Goal: Obtain resource: Download file/media

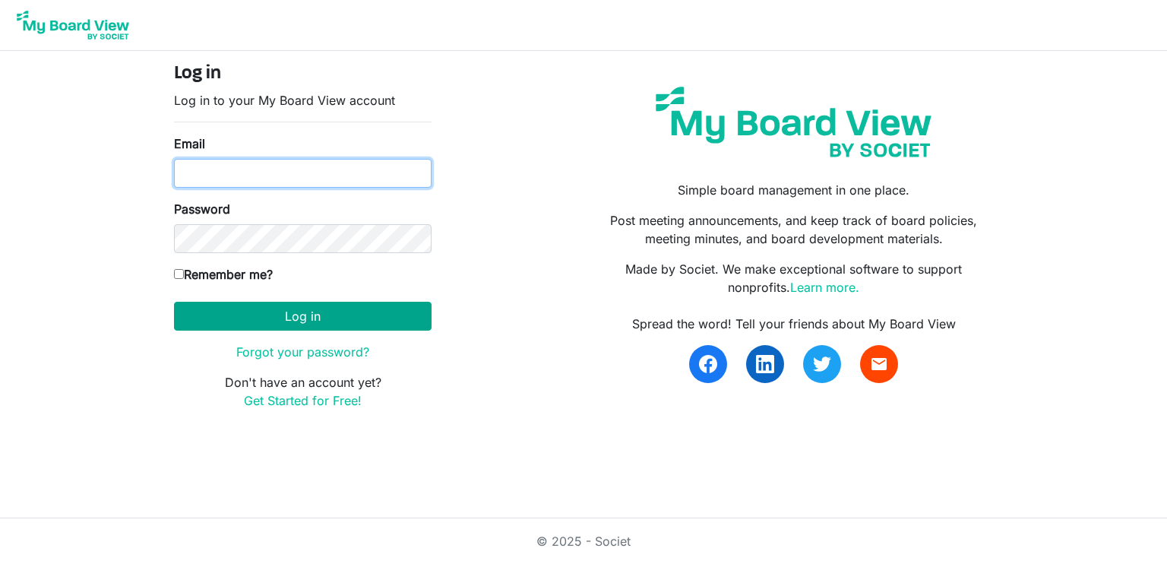
type input "[PERSON_NAME][EMAIL_ADDRESS][DOMAIN_NAME]"
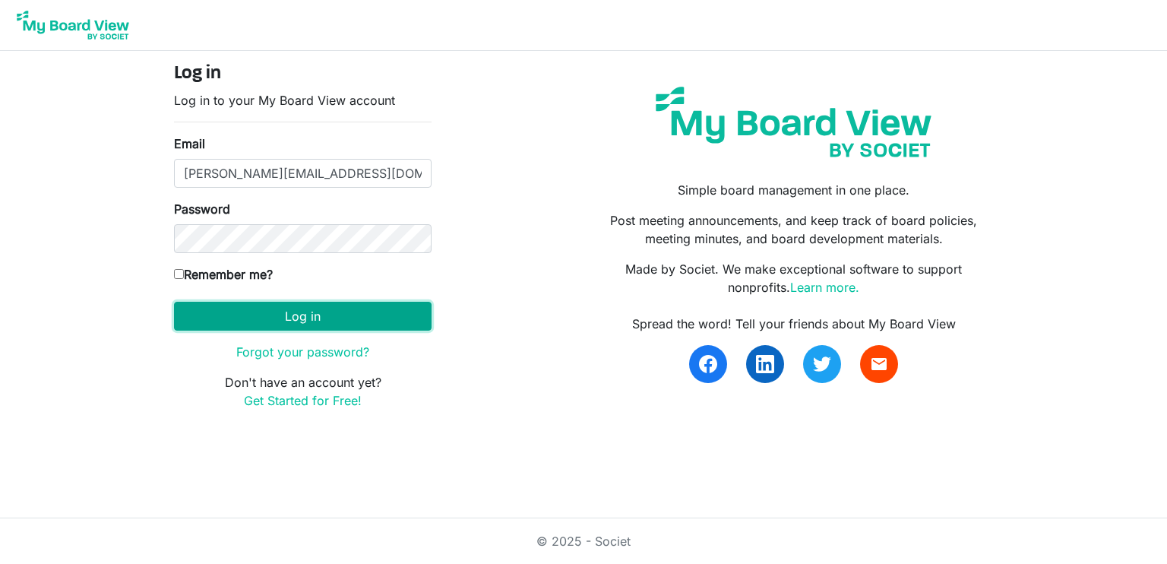
click at [250, 320] on button "Log in" at bounding box center [303, 316] width 258 height 29
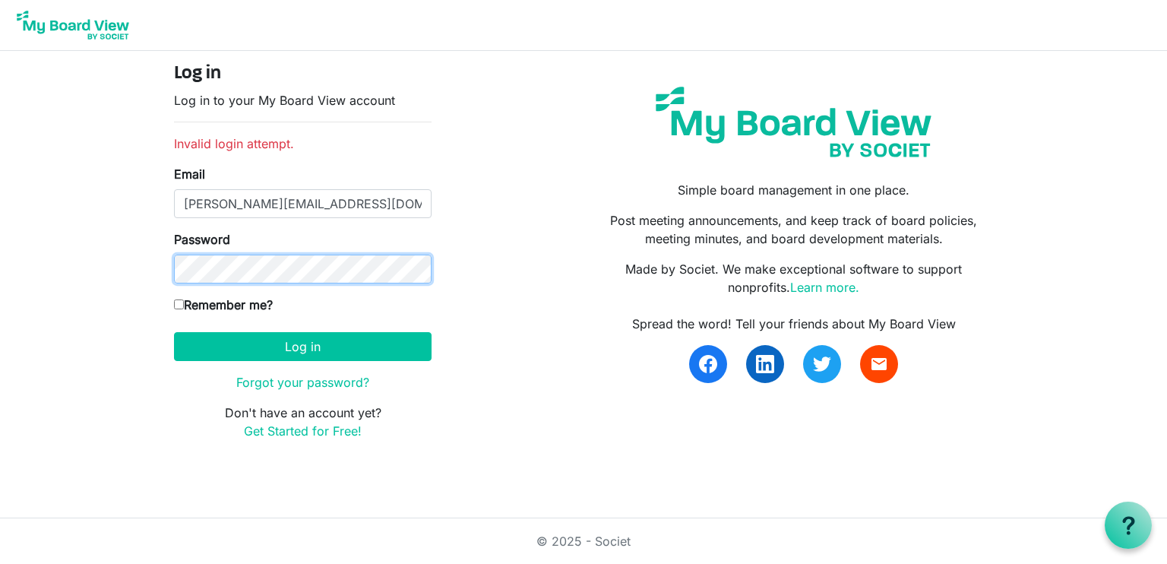
click at [166, 261] on div "Log in Log in to your My Board View account Invalid login attempt. Email tara@r…" at bounding box center [303, 257] width 280 height 389
click at [521, 343] on div "Log in Log in to your My Board View account Invalid login attempt. Email tara@r…" at bounding box center [584, 257] width 842 height 389
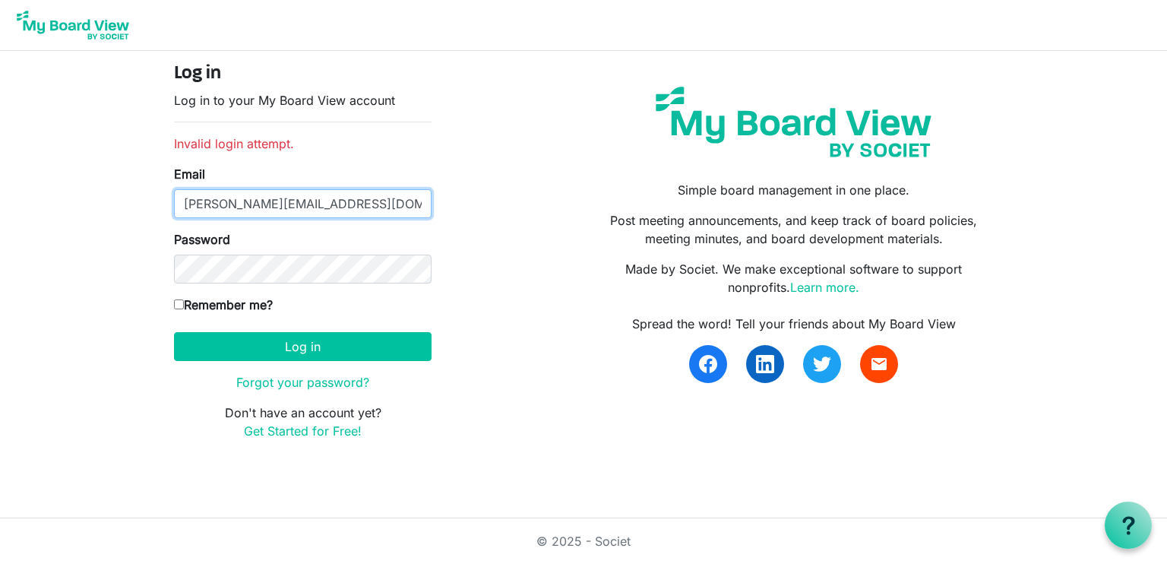
click at [329, 204] on input "tara@rootedgiving.co" at bounding box center [303, 203] width 258 height 29
type input "tara@rootedgiving.co"
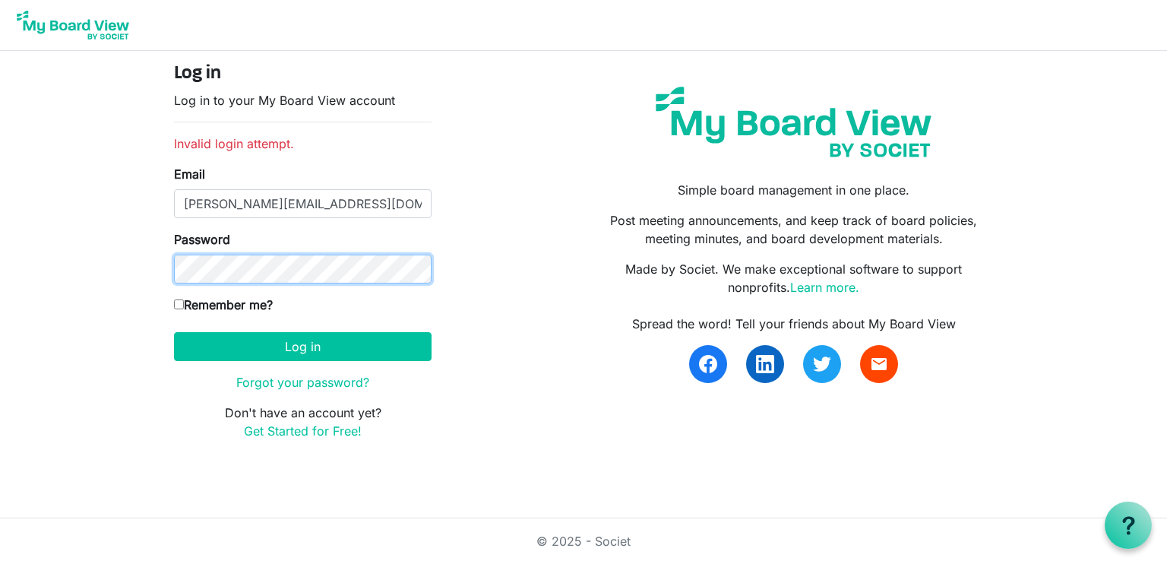
click at [118, 282] on body "Log in Log in to your My Board View account Invalid login attempt. Email tara@r…" at bounding box center [583, 232] width 1167 height 464
click at [181, 300] on input "Remember me?" at bounding box center [179, 304] width 10 height 10
checkbox input "true"
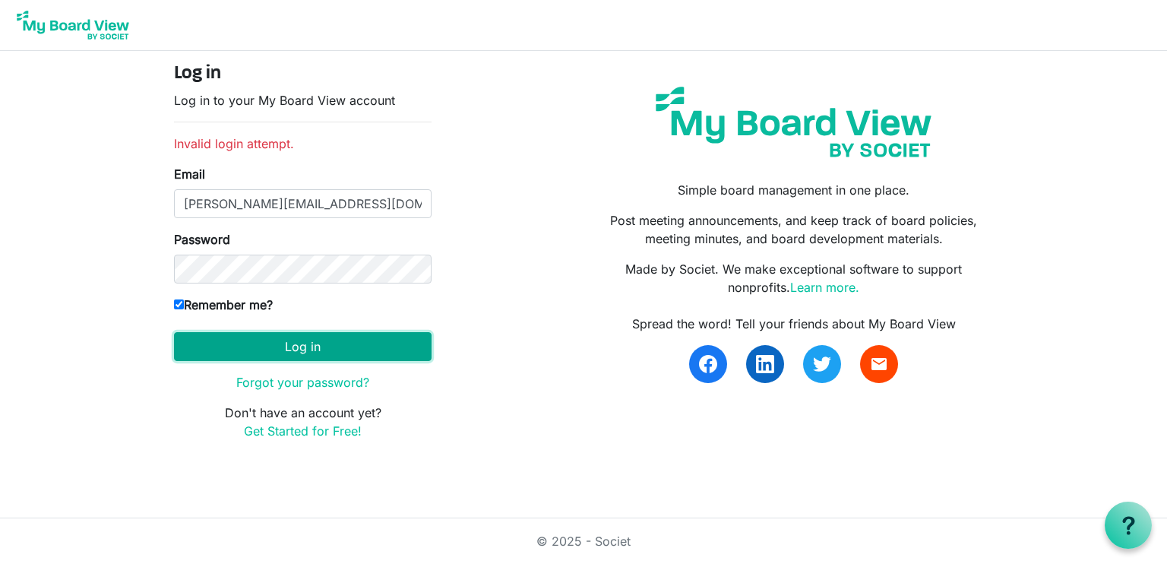
click at [203, 344] on button "Log in" at bounding box center [303, 346] width 258 height 29
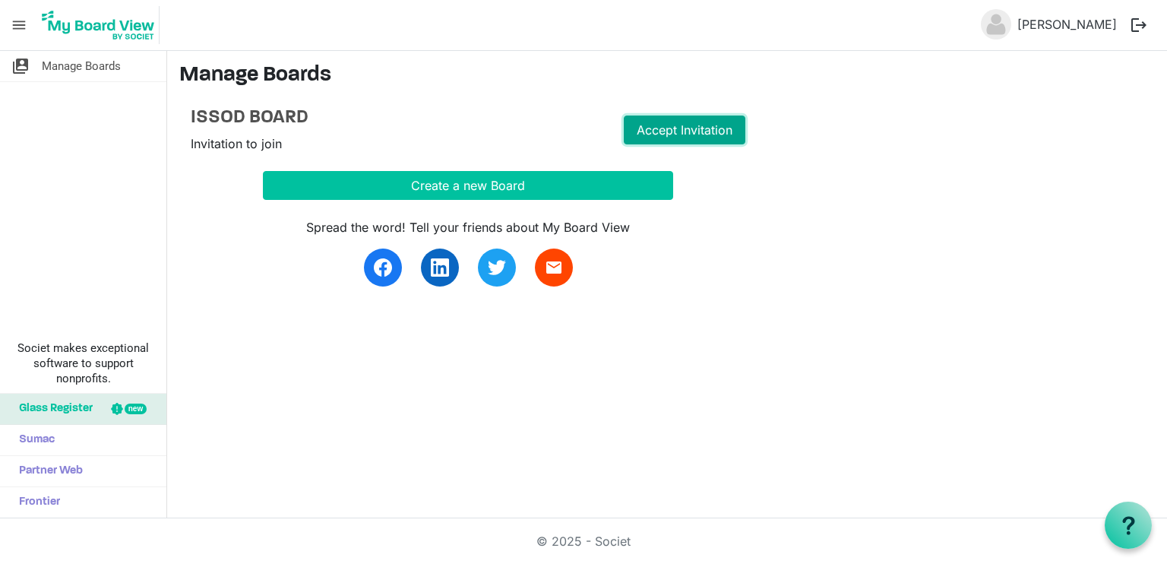
click at [695, 125] on link "Accept Invitation" at bounding box center [685, 130] width 122 height 29
click at [690, 127] on link "Go to Board" at bounding box center [685, 130] width 122 height 29
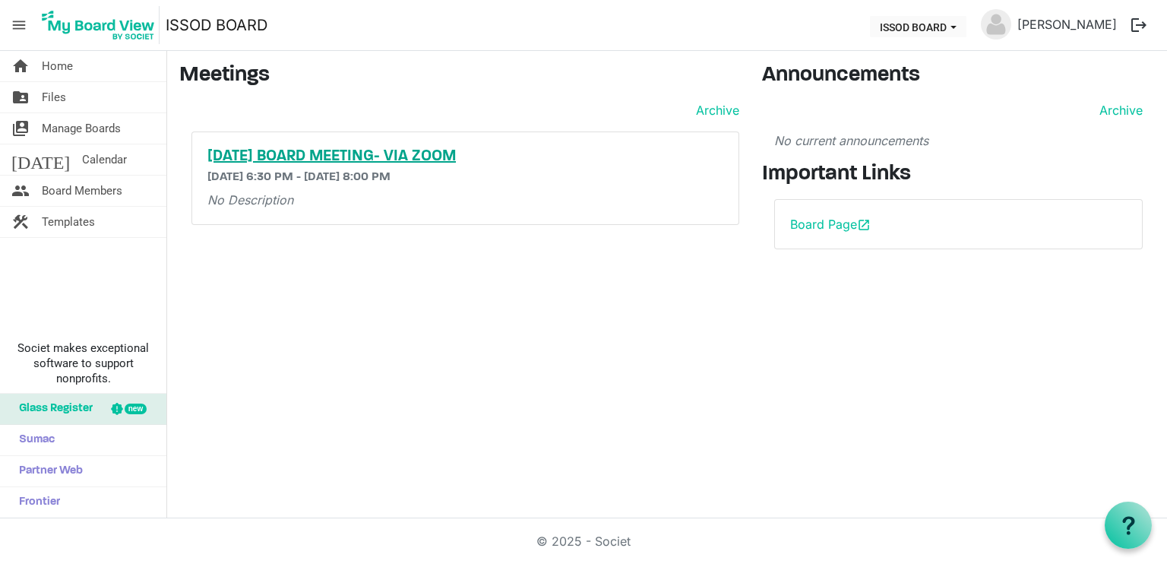
click at [456, 158] on h5 "[DATE] BOARD MEETING- VIA ZOOM" at bounding box center [465, 156] width 516 height 18
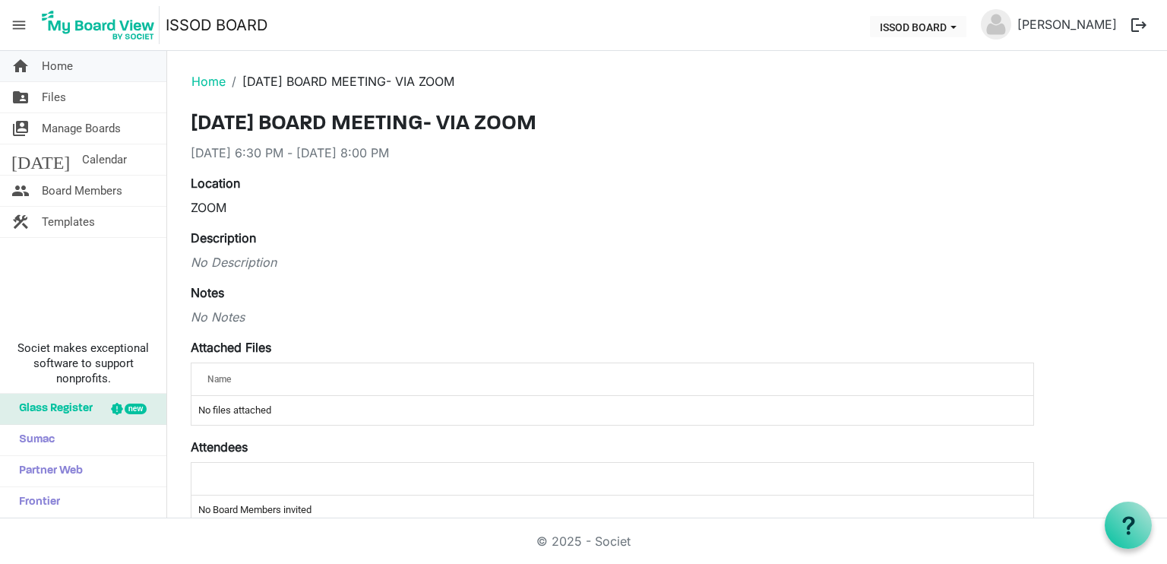
click at [55, 72] on span "Home" at bounding box center [57, 66] width 31 height 30
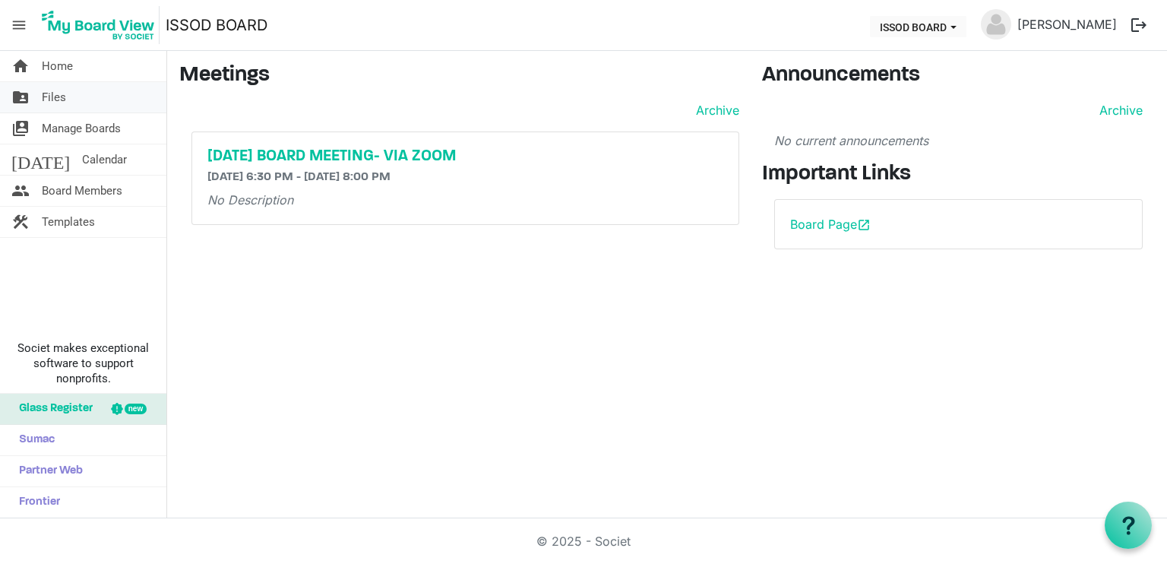
click at [55, 96] on span "Files" at bounding box center [54, 97] width 24 height 30
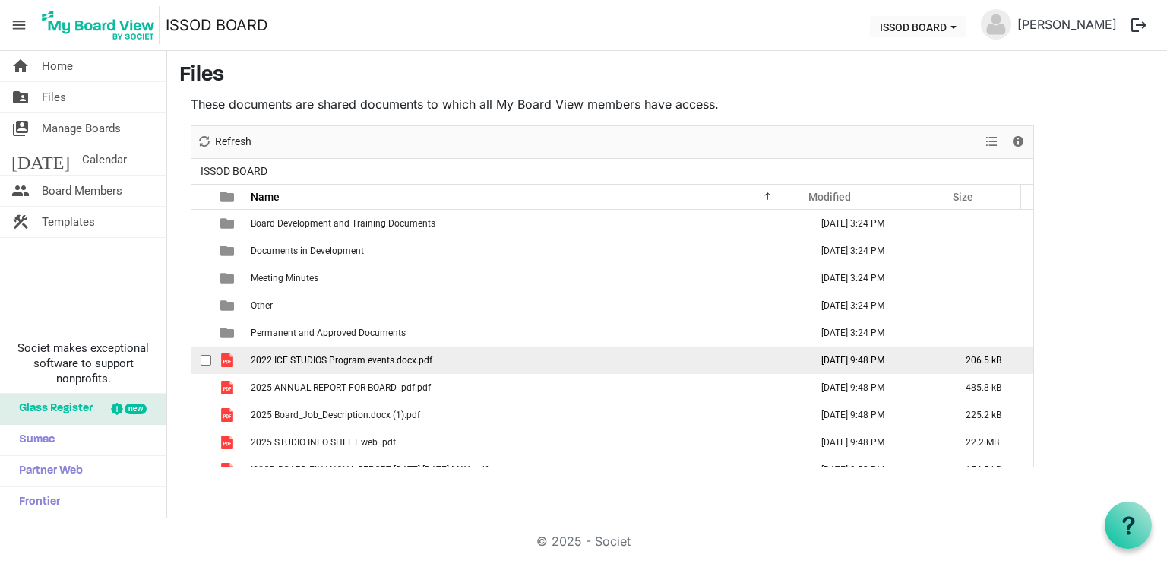
scroll to position [16, 0]
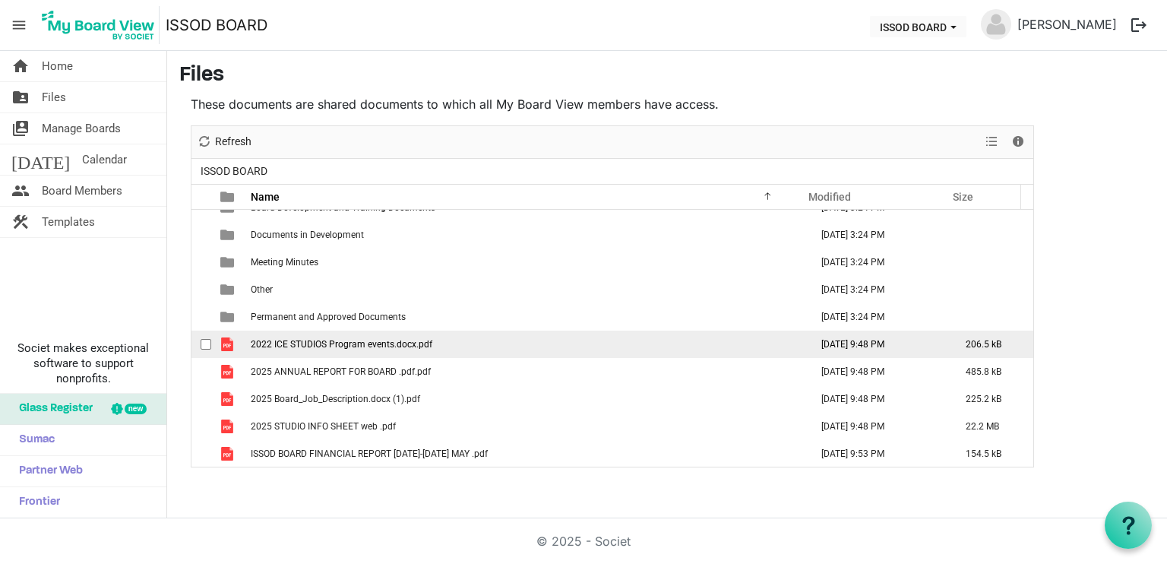
click at [336, 366] on span "2025 ANNUAL REPORT FOR BOARD .pdf.pdf" at bounding box center [341, 371] width 180 height 11
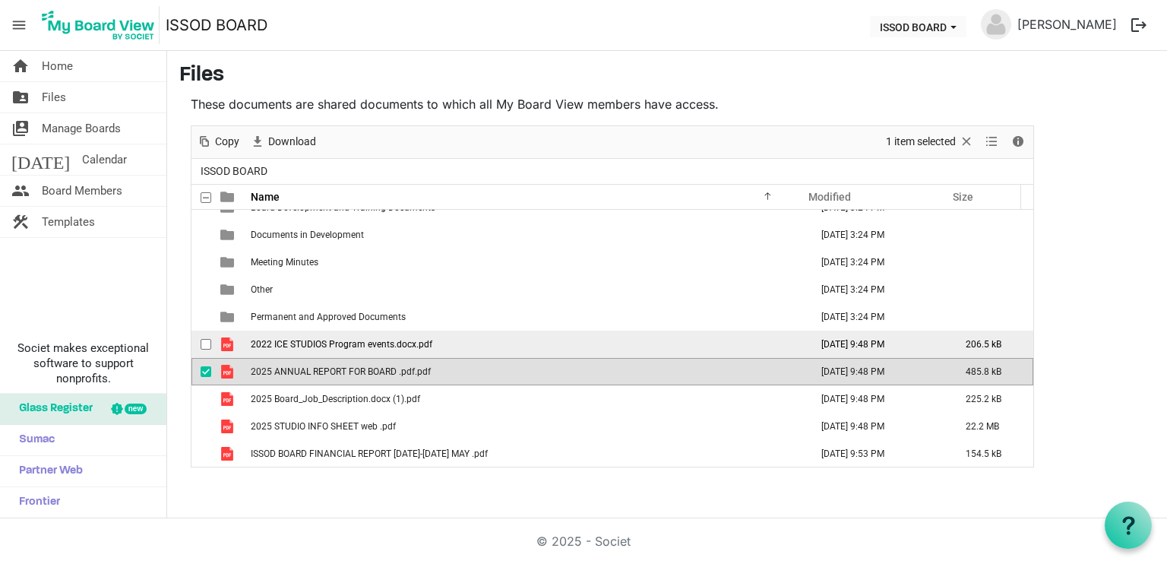
click at [336, 366] on span "2025 ANNUAL REPORT FOR BOARD .pdf.pdf" at bounding box center [341, 371] width 180 height 11
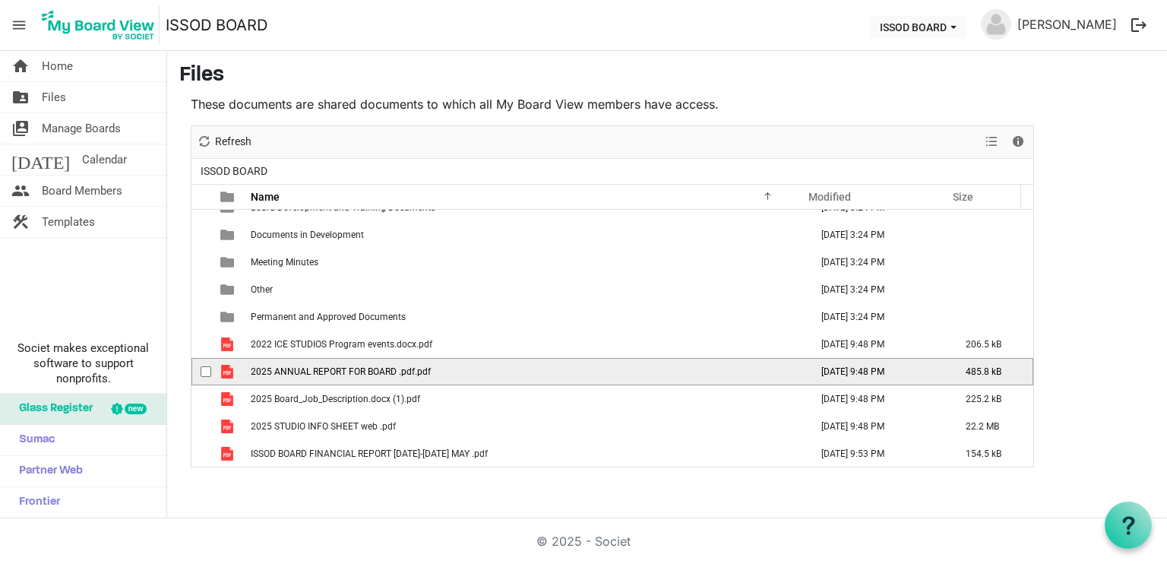
click at [336, 373] on span "2025 ANNUAL REPORT FOR BOARD .pdf.pdf" at bounding box center [341, 371] width 180 height 11
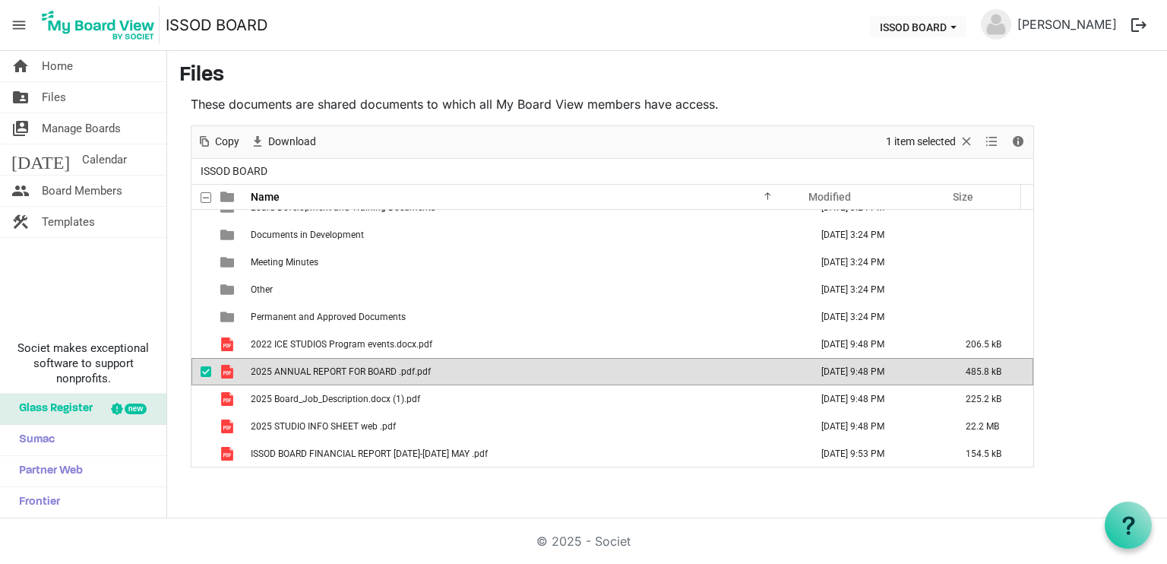
click at [336, 373] on span "2025 ANNUAL REPORT FOR BOARD .pdf.pdf" at bounding box center [341, 371] width 180 height 11
click at [69, 84] on link "folder_shared Files" at bounding box center [83, 97] width 166 height 30
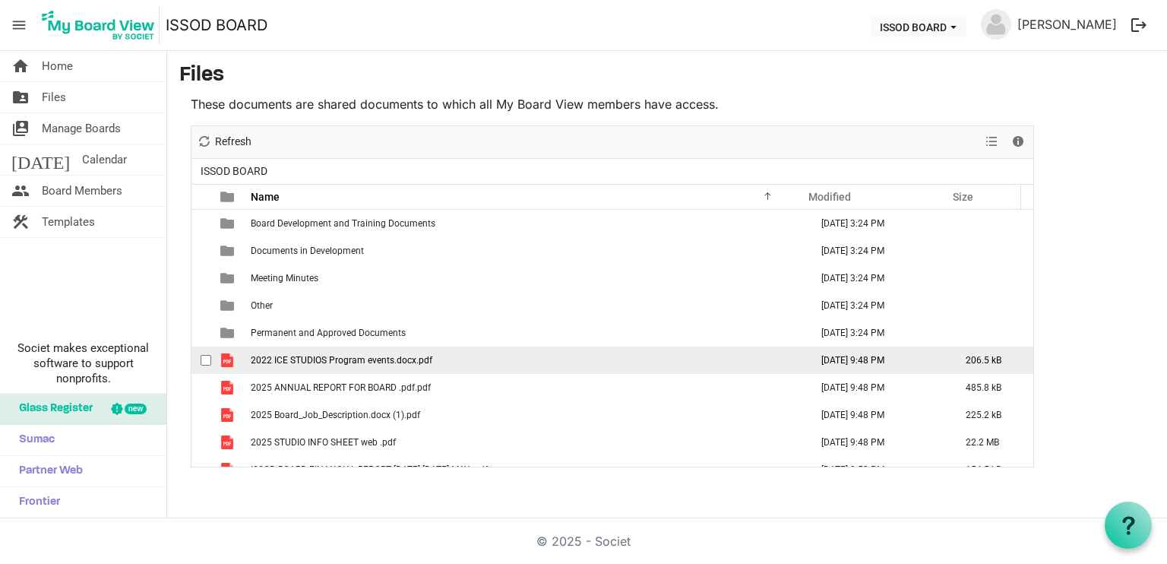
click at [317, 367] on td "2022 ICE STUDIOS Program events.docx.pdf" at bounding box center [525, 360] width 559 height 27
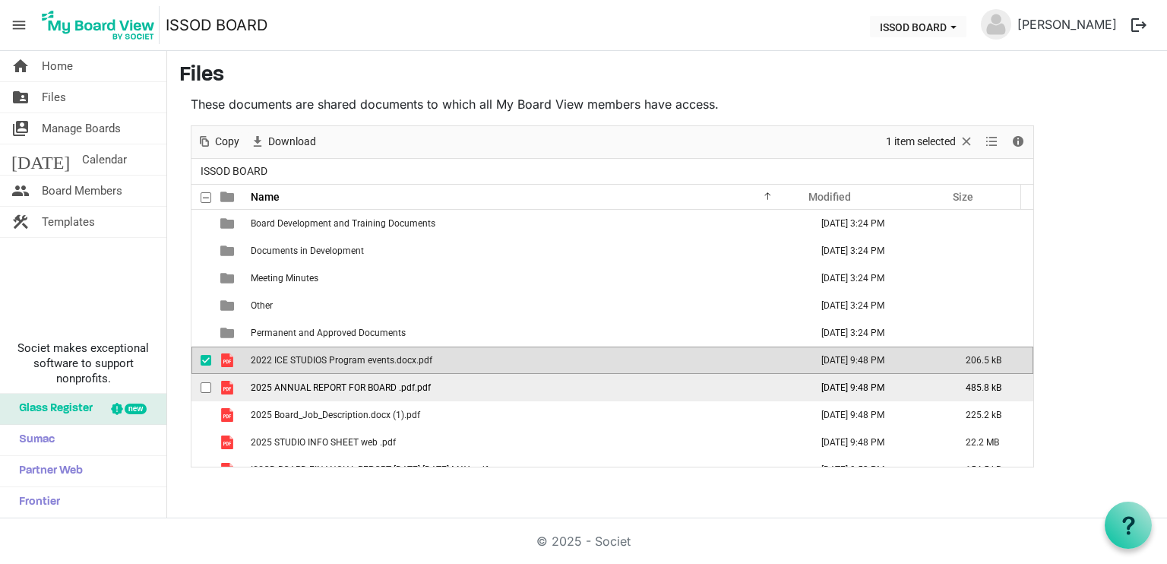
click at [310, 391] on td "2025 ANNUAL REPORT FOR BOARD .pdf.pdf" at bounding box center [525, 387] width 559 height 27
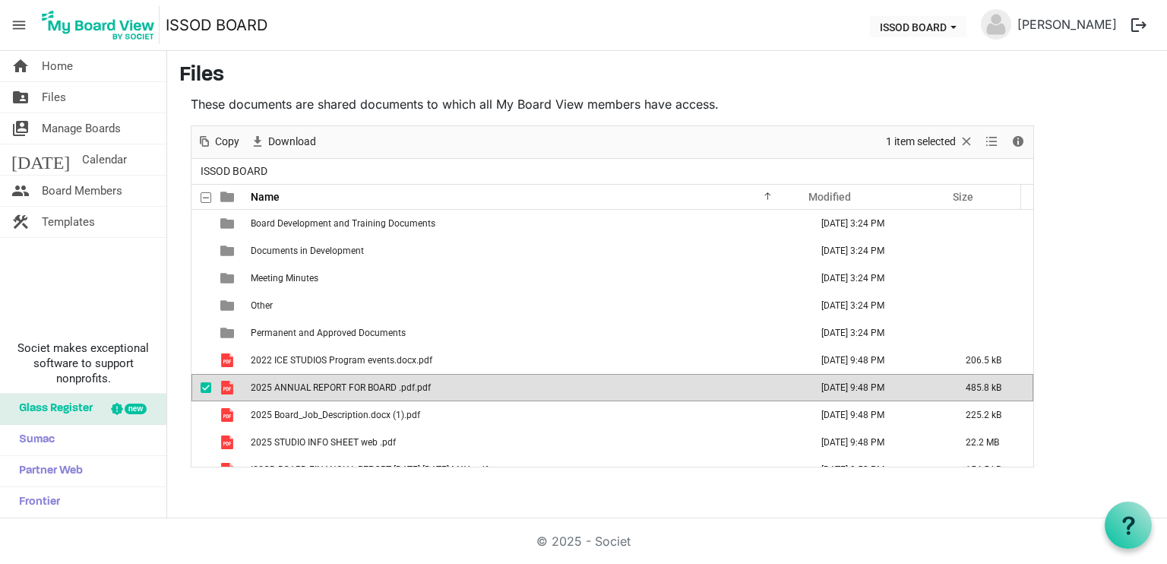
click at [310, 391] on td "2025 ANNUAL REPORT FOR BOARD .pdf.pdf" at bounding box center [525, 387] width 559 height 27
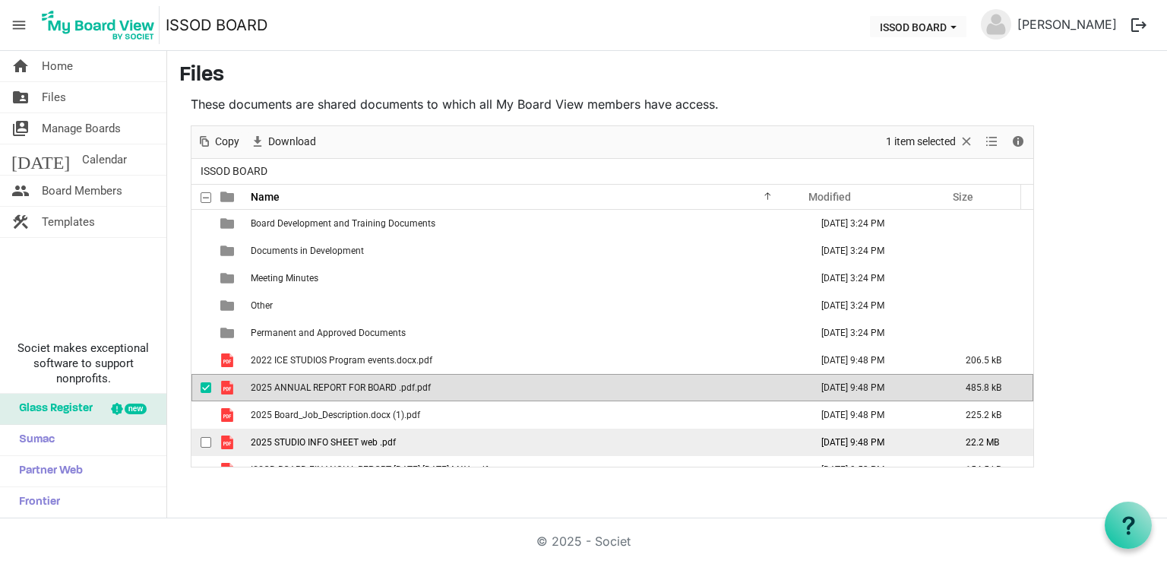
scroll to position [16, 0]
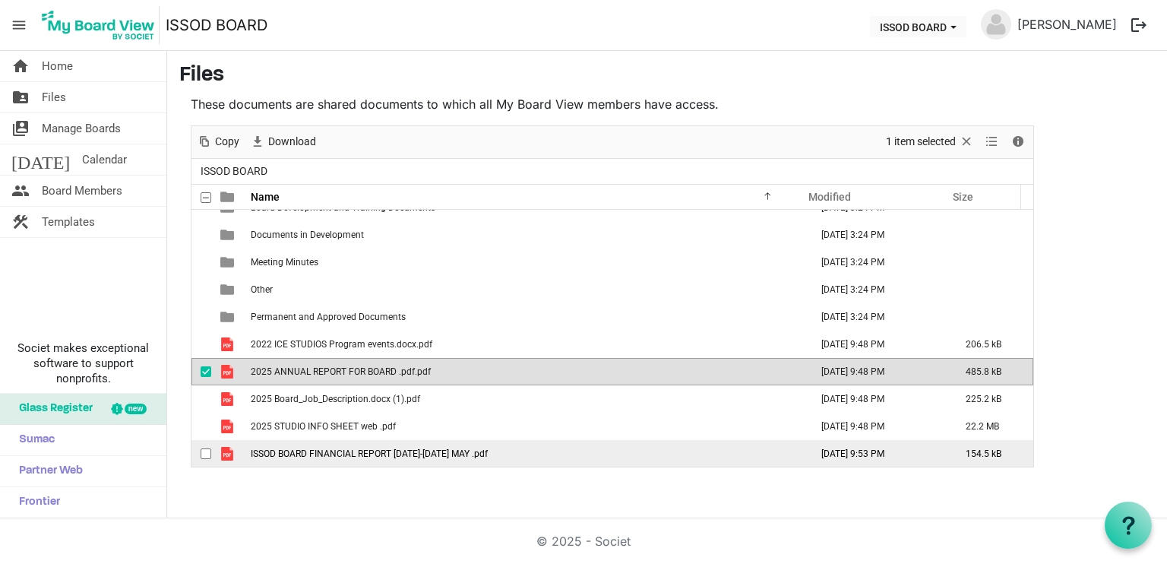
click at [377, 453] on span "ISSOD BOARD FINANCIAL REPORT [DATE]-[DATE] MAY .pdf" at bounding box center [369, 453] width 237 height 11
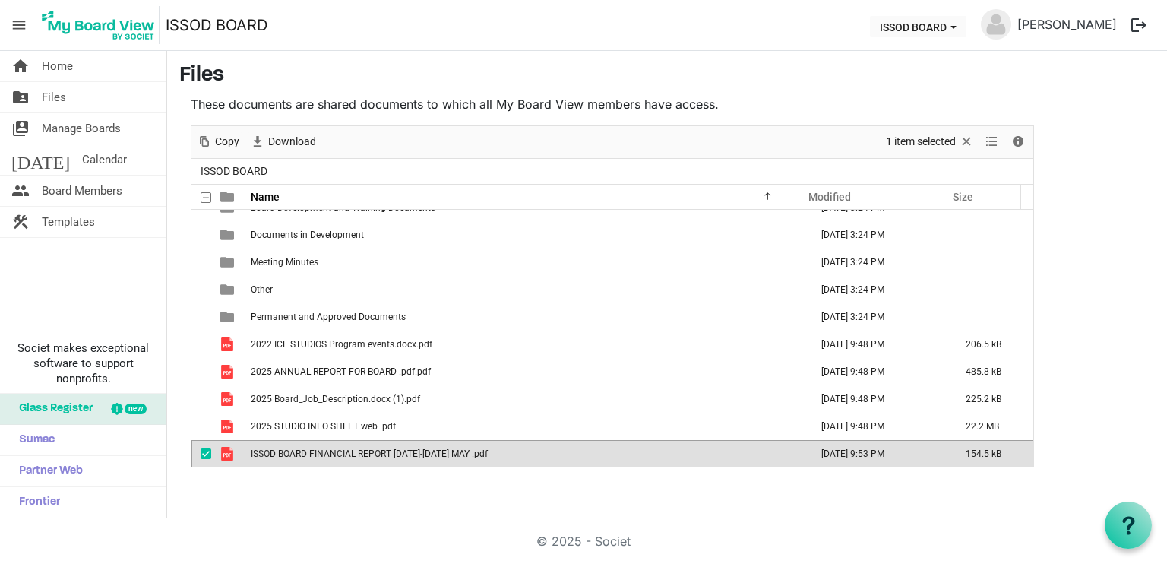
click at [377, 453] on span "ISSOD BOARD FINANCIAL REPORT [DATE]-[DATE] MAY .pdf" at bounding box center [369, 453] width 237 height 11
